Goal: Information Seeking & Learning: Learn about a topic

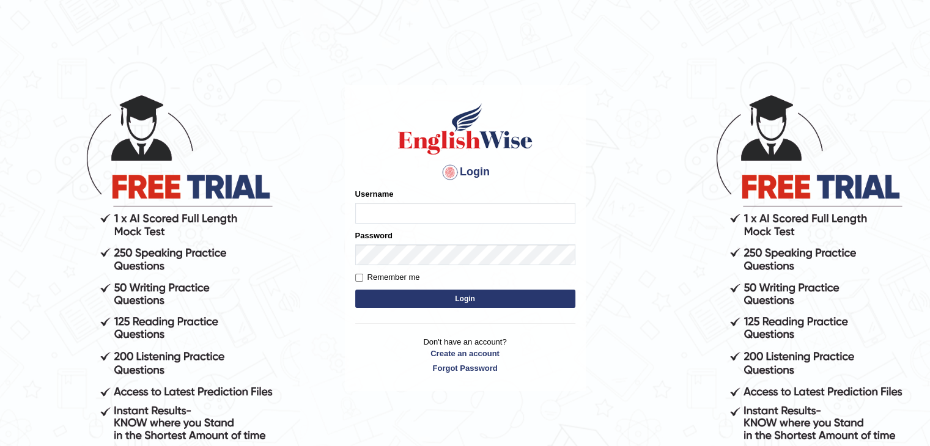
drag, startPoint x: 0, startPoint y: 0, endPoint x: 377, endPoint y: 218, distance: 435.7
click at [377, 218] on input "Username" at bounding box center [465, 213] width 220 height 21
type input "aliceenyonam"
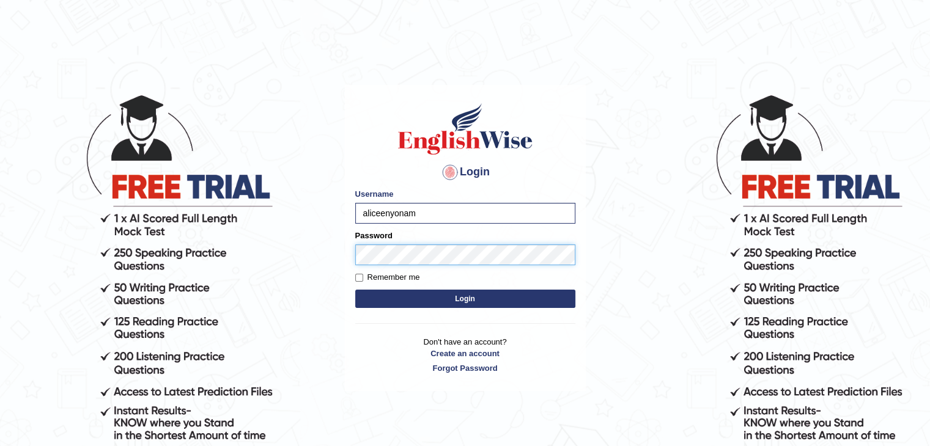
click at [355, 290] on button "Login" at bounding box center [465, 299] width 220 height 18
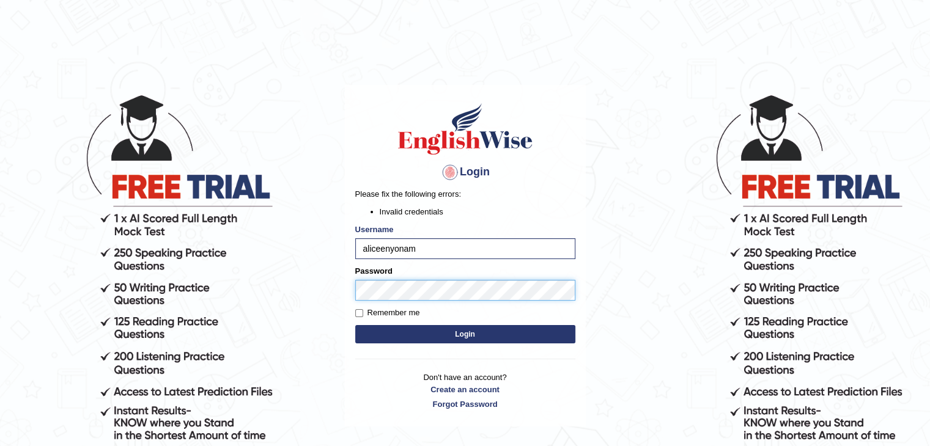
click at [355, 325] on button "Login" at bounding box center [465, 334] width 220 height 18
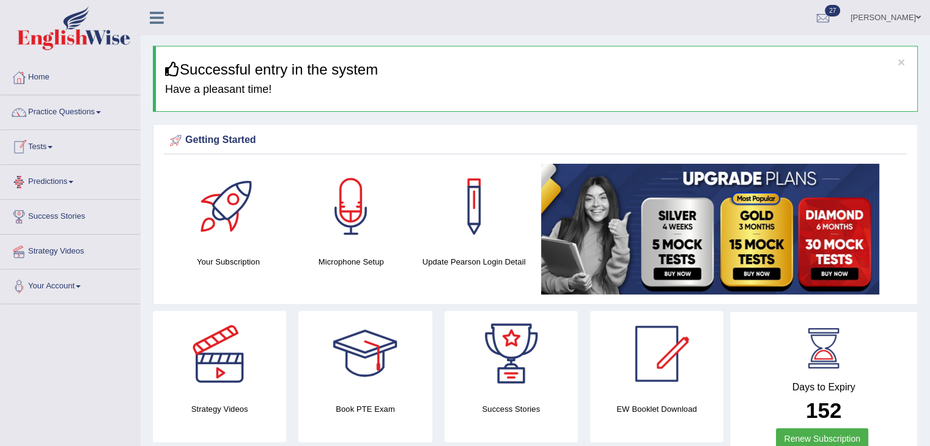
click at [42, 139] on link "Tests" at bounding box center [70, 145] width 139 height 31
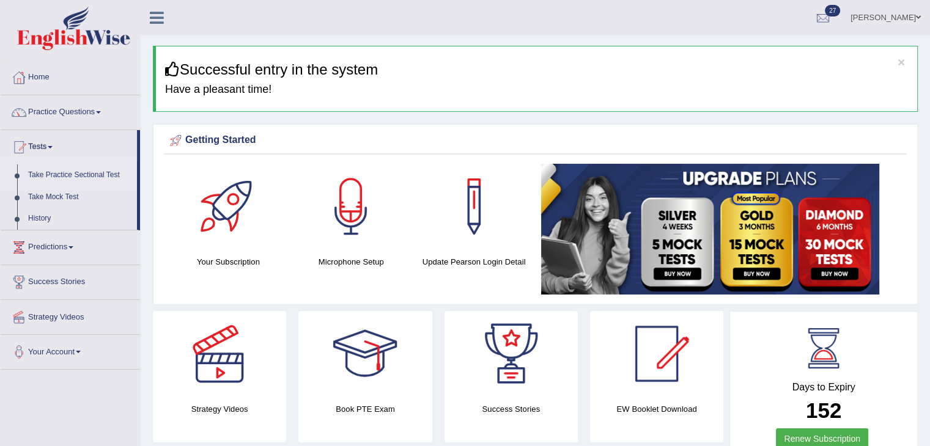
click at [59, 171] on link "Take Practice Sectional Test" at bounding box center [80, 175] width 114 height 22
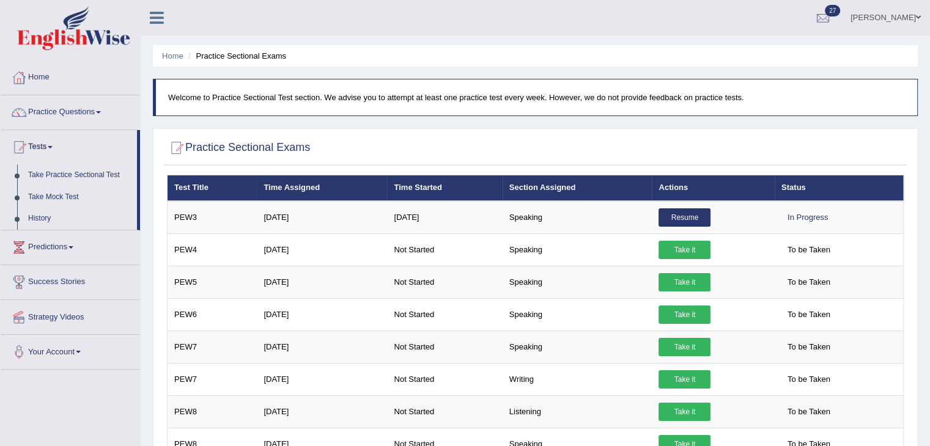
click at [69, 106] on link "Practice Questions" at bounding box center [70, 110] width 139 height 31
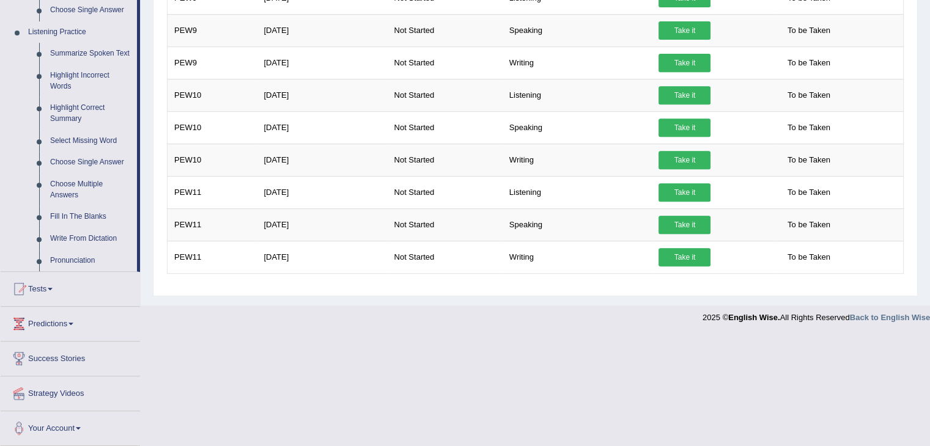
scroll to position [480, 0]
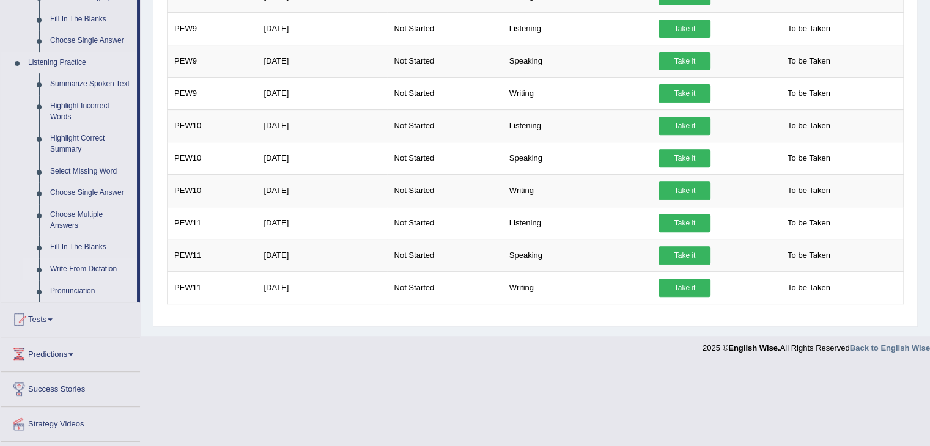
click at [79, 270] on link "Write From Dictation" at bounding box center [91, 270] width 92 height 22
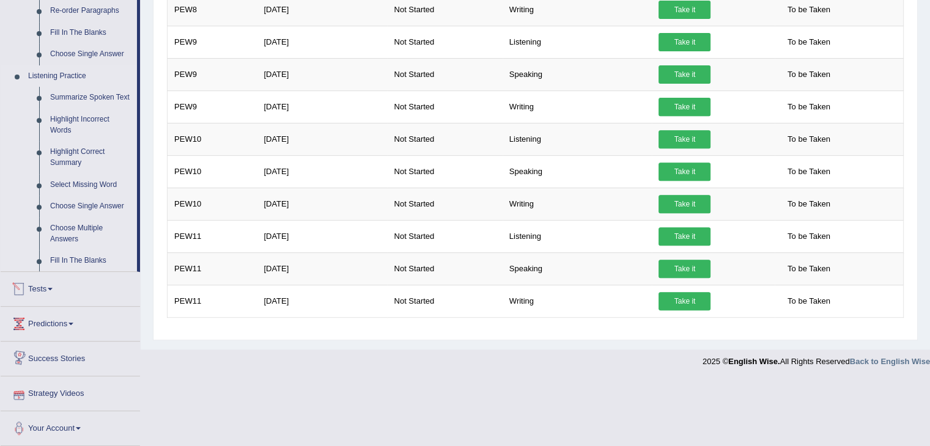
scroll to position [425, 0]
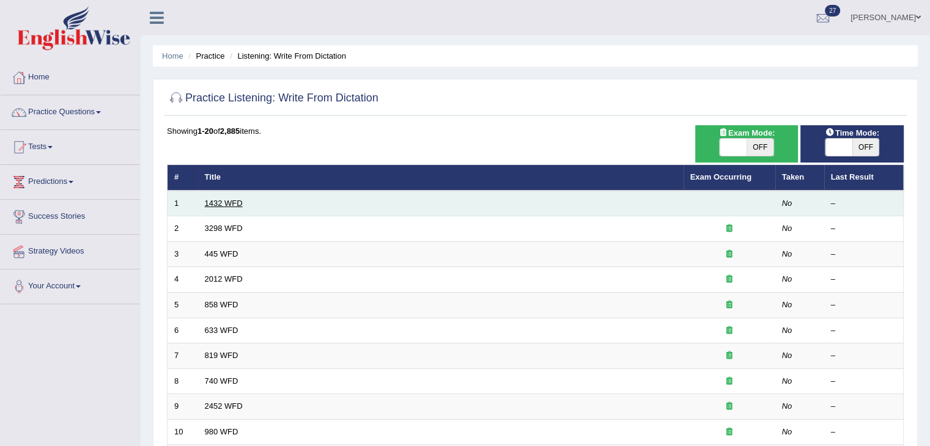
click at [237, 204] on link "1432 WFD" at bounding box center [224, 203] width 38 height 9
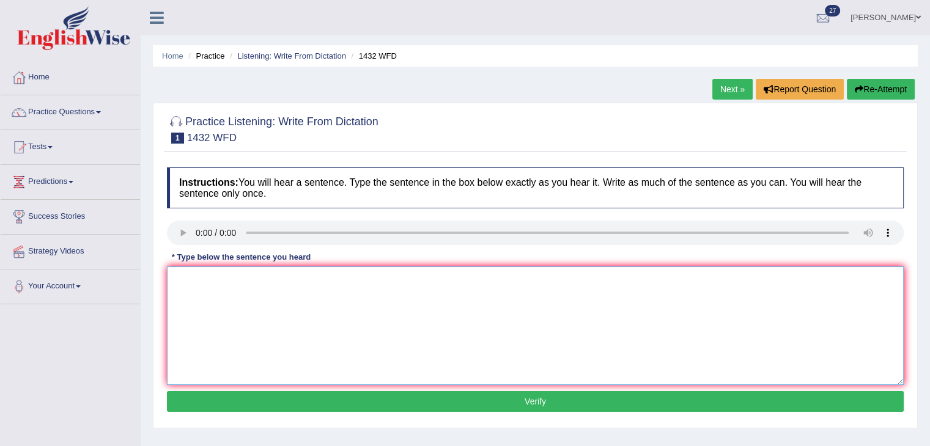
click at [230, 296] on textarea at bounding box center [535, 326] width 737 height 119
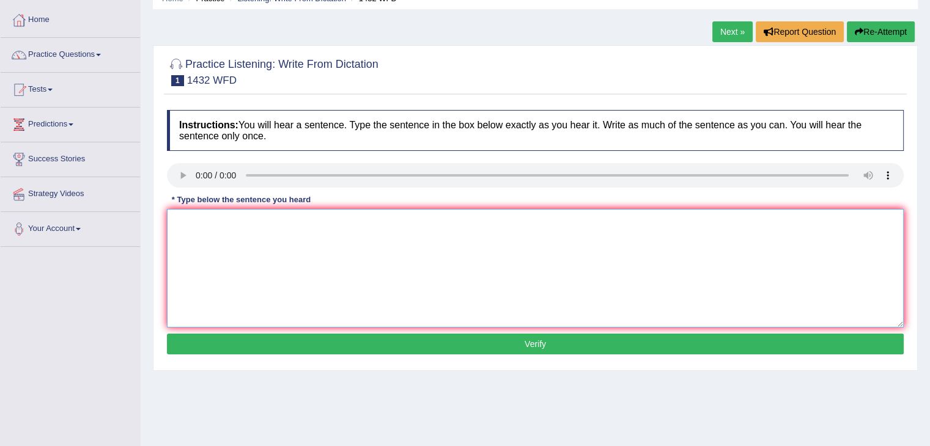
scroll to position [56, 0]
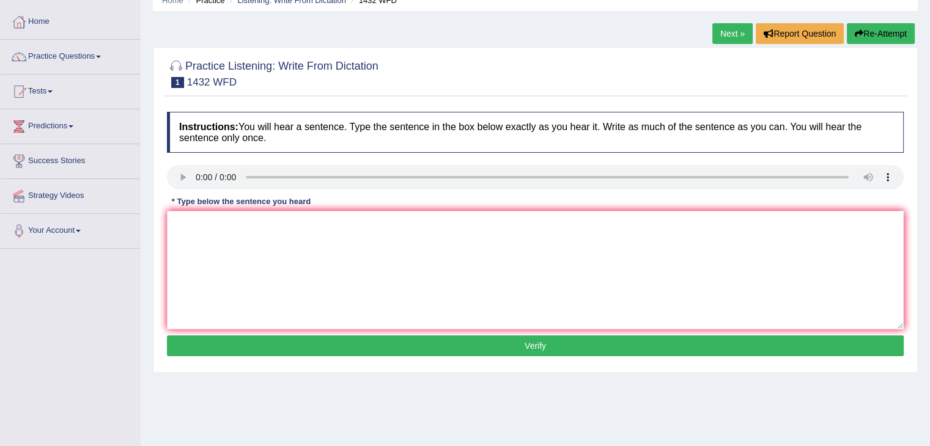
click at [44, 273] on div "Toggle navigation Home Practice Questions Speaking Practice Read Aloud Repeat S…" at bounding box center [465, 262] width 930 height 636
